Goal: Transaction & Acquisition: Purchase product/service

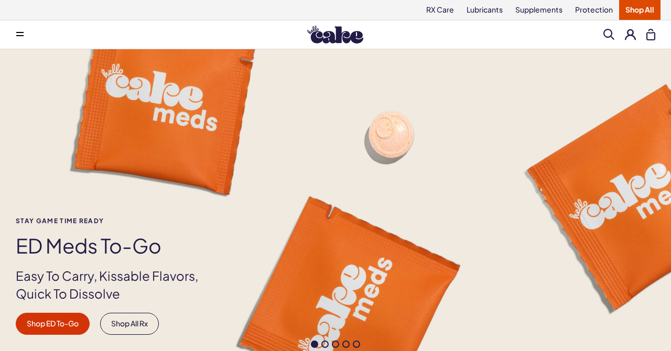
click at [639, 10] on link "Shop All" at bounding box center [639, 10] width 41 height 20
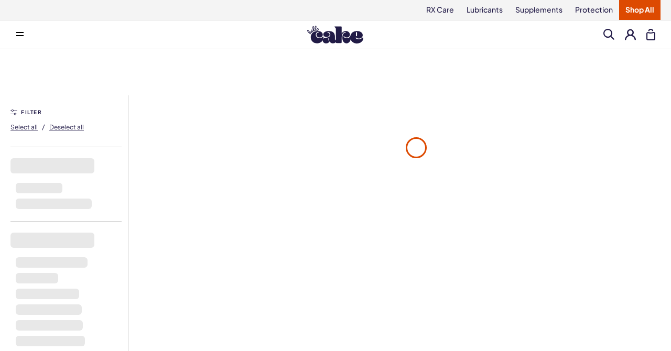
scroll to position [1, 0]
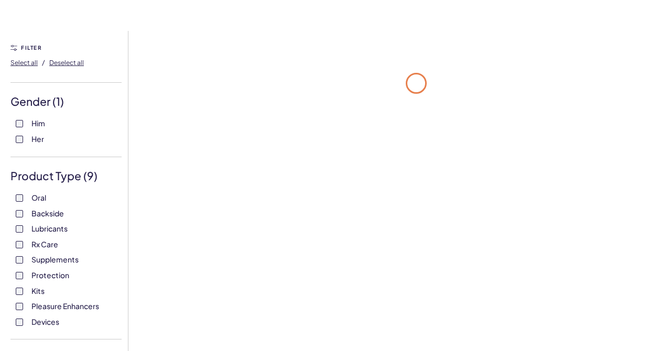
scroll to position [100, 0]
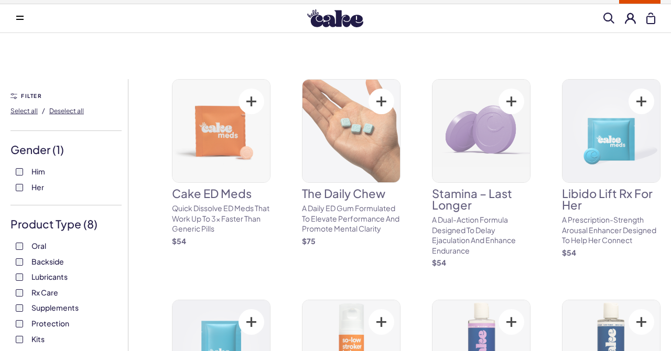
scroll to position [84, 0]
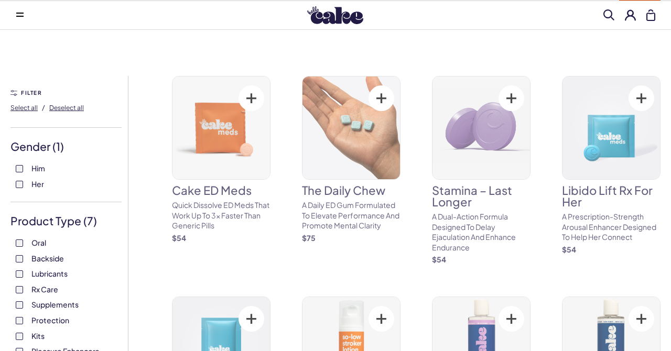
scroll to position [29, 0]
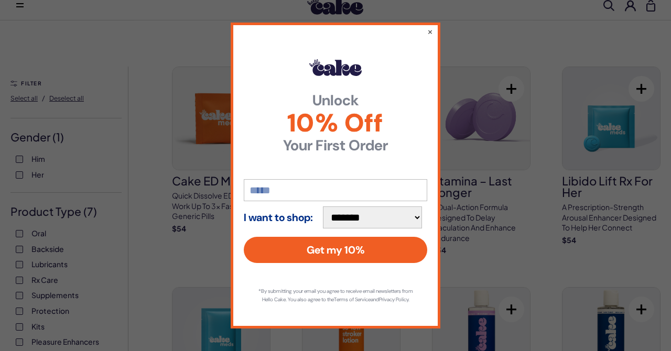
click at [429, 30] on button "×" at bounding box center [430, 31] width 6 height 10
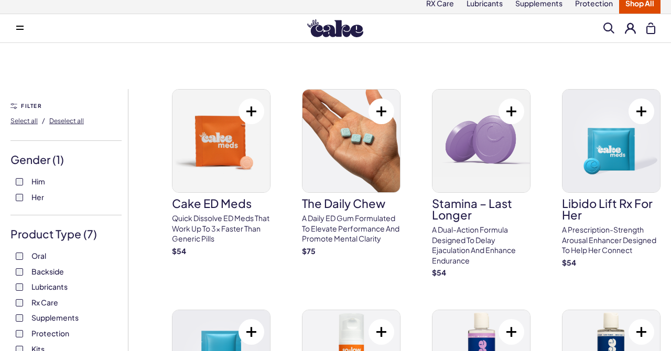
scroll to position [0, 0]
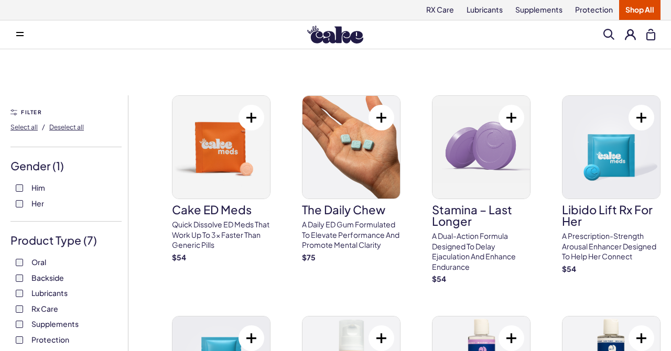
click at [14, 110] on div "FILTER Select all / Deselect all" at bounding box center [65, 126] width 111 height 41
click at [65, 126] on span "Deselect all" at bounding box center [66, 127] width 35 height 8
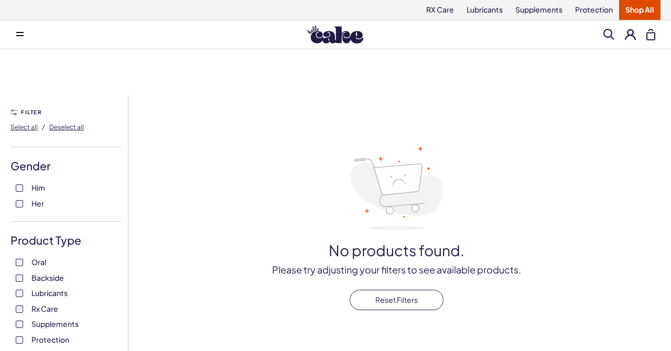
click at [28, 128] on span "Select all" at bounding box center [23, 127] width 27 height 8
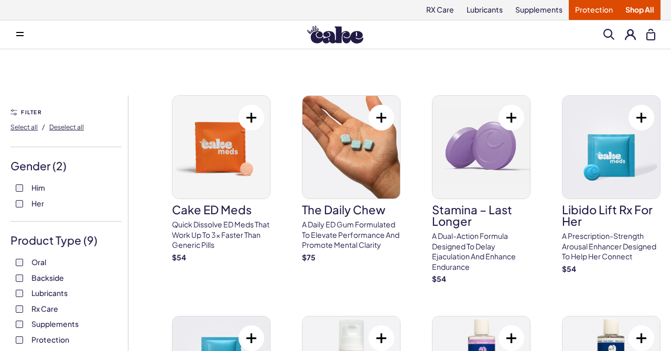
click at [583, 12] on link "Protection" at bounding box center [593, 10] width 50 height 20
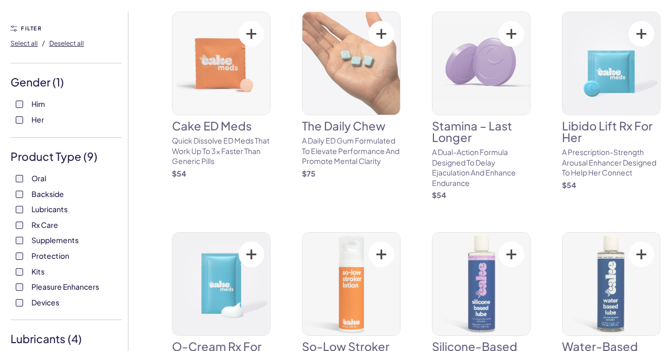
scroll to position [100, 0]
